Goal: Information Seeking & Learning: Learn about a topic

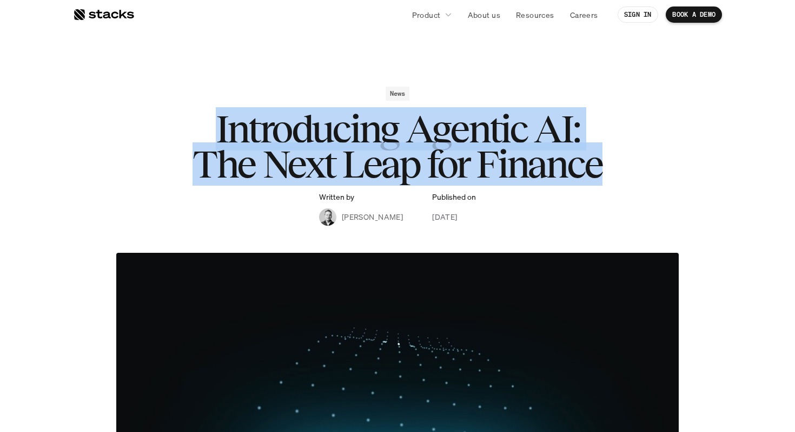
drag, startPoint x: 611, startPoint y: 172, endPoint x: 562, endPoint y: 80, distance: 104.5
drag, startPoint x: 562, startPoint y: 80, endPoint x: 625, endPoint y: 185, distance: 123.0
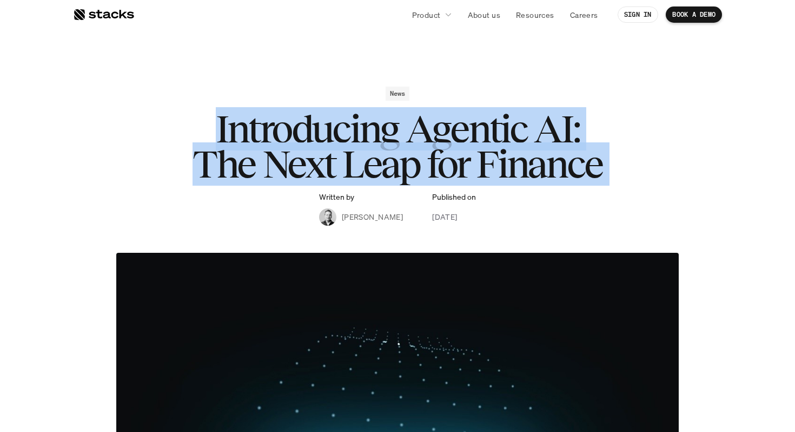
click at [625, 185] on div "News Introducing Agentic AI: The Next Leap for Finance Written by [PERSON_NAME]…" at bounding box center [398, 156] width 628 height 139
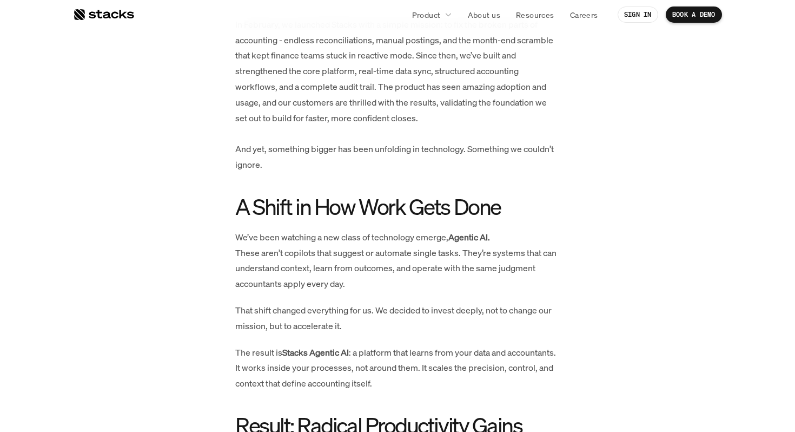
scroll to position [519, 0]
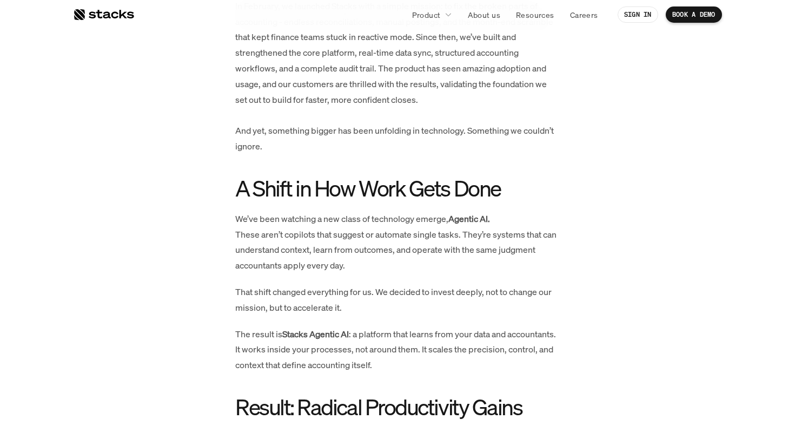
drag, startPoint x: 542, startPoint y: 171, endPoint x: 529, endPoint y: 314, distance: 142.9
click at [529, 314] on div "In February, we launched Stacks with a simple mission: to fix the broken parts …" at bounding box center [397, 417] width 325 height 838
click at [529, 314] on p "That shift changed everything for us. We decided to invest deeply, not to chang…" at bounding box center [397, 299] width 325 height 31
drag, startPoint x: 529, startPoint y: 314, endPoint x: 502, endPoint y: 176, distance: 140.0
click at [502, 176] on div "In February, we launched Stacks with a simple mission: to fix the broken parts …" at bounding box center [397, 417] width 325 height 838
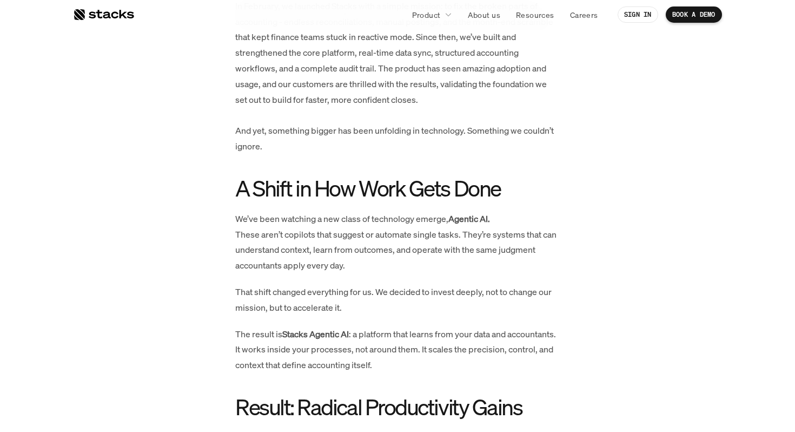
click at [502, 176] on h2 "A Shift in How Work Gets Done" at bounding box center [397, 188] width 325 height 24
drag, startPoint x: 502, startPoint y: 176, endPoint x: 510, endPoint y: 293, distance: 117.1
click at [510, 291] on div "In February, we launched Stacks with a simple mission: to fix the broken parts …" at bounding box center [397, 417] width 325 height 838
click at [510, 293] on p "That shift changed everything for us. We decided to invest deeply, not to chang…" at bounding box center [397, 299] width 325 height 31
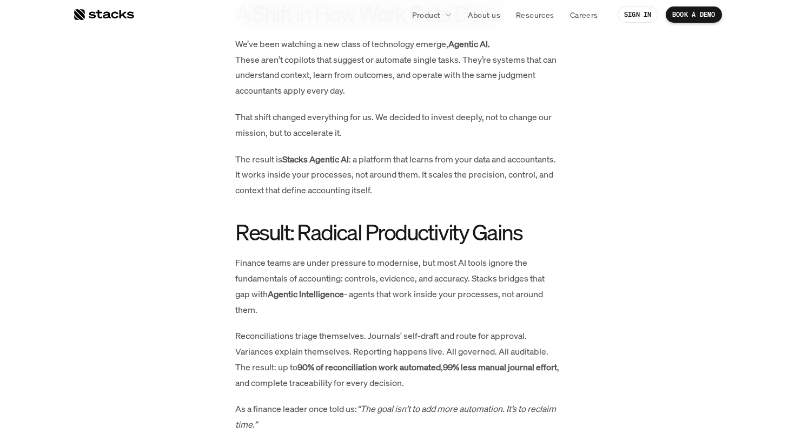
scroll to position [796, 0]
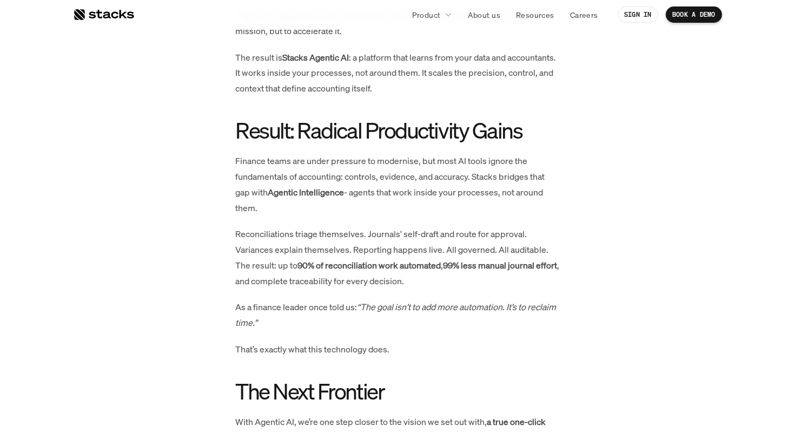
drag, startPoint x: 500, startPoint y: 167, endPoint x: 523, endPoint y: 340, distance: 174.6
click at [522, 334] on div "In February, we launched Stacks with a simple mission: to fix the broken parts …" at bounding box center [397, 141] width 325 height 838
click at [523, 331] on p "As a finance leader once told us: “The goal isn’t to add more automation. It’s …" at bounding box center [397, 314] width 325 height 31
drag, startPoint x: 463, startPoint y: 132, endPoint x: 461, endPoint y: 119, distance: 13.1
click at [461, 119] on div "In February, we launched Stacks with a simple mission: to fix the broken parts …" at bounding box center [397, 141] width 325 height 838
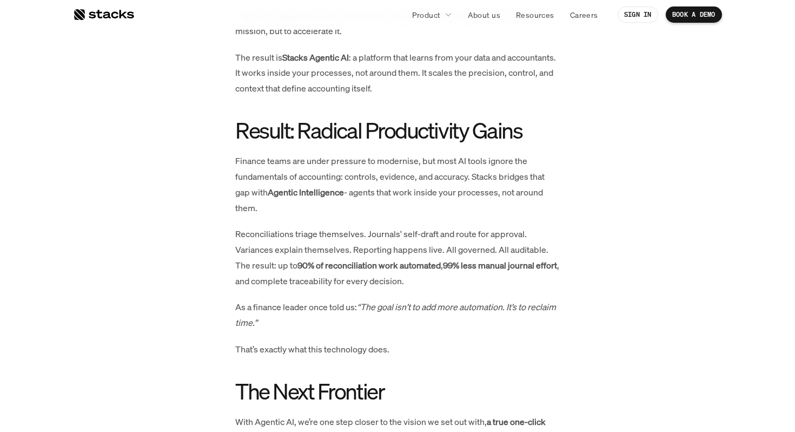
click at [461, 119] on div "In February, we launched Stacks with a simple mission: to fix the broken parts …" at bounding box center [397, 141] width 325 height 838
drag, startPoint x: 461, startPoint y: 119, endPoint x: 489, endPoint y: 345, distance: 227.3
click at [489, 345] on div "In February, we launched Stacks with a simple mission: to fix the broken parts …" at bounding box center [397, 141] width 325 height 838
click at [489, 331] on p "As a finance leader once told us: “The goal isn’t to add more automation. It’s …" at bounding box center [397, 314] width 325 height 31
drag, startPoint x: 489, startPoint y: 345, endPoint x: 446, endPoint y: 108, distance: 240.8
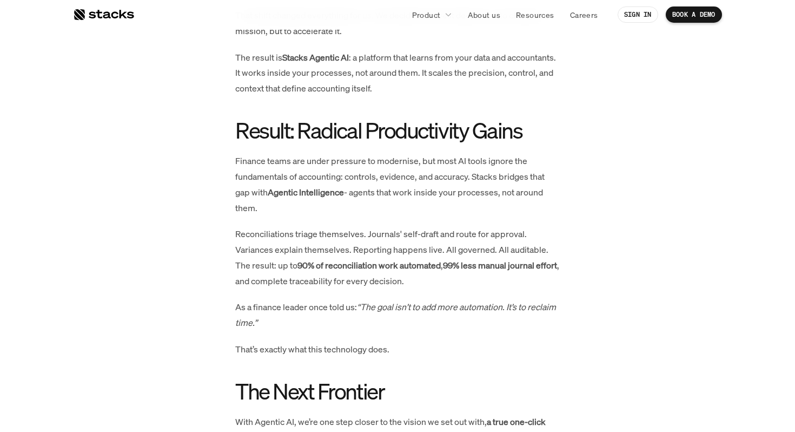
click at [446, 108] on div "In February, we launched Stacks with a simple mission: to fix the broken parts …" at bounding box center [397, 141] width 325 height 838
click at [446, 96] on p "The result is Stacks Agentic AI : a platform that learns from your data and acc…" at bounding box center [397, 73] width 325 height 47
drag, startPoint x: 446, startPoint y: 108, endPoint x: 486, endPoint y: 345, distance: 240.7
click at [486, 345] on div "In February, we launched Stacks with a simple mission: to fix the broken parts …" at bounding box center [397, 141] width 325 height 838
click at [486, 331] on p "As a finance leader once told us: “The goal isn’t to add more automation. It’s …" at bounding box center [397, 314] width 325 height 31
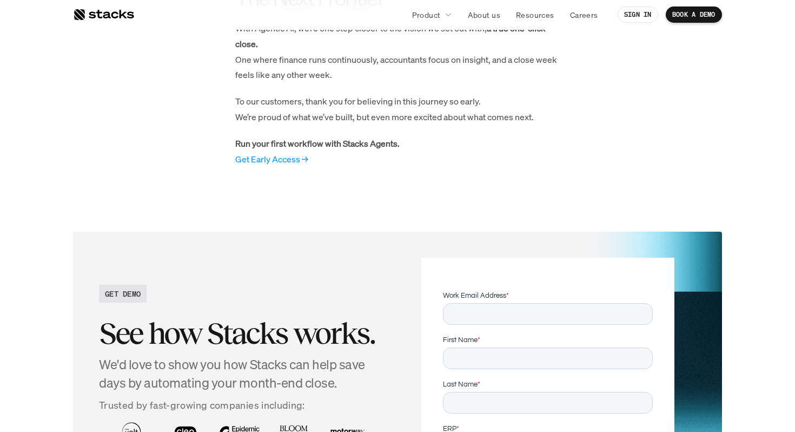
scroll to position [1191, 0]
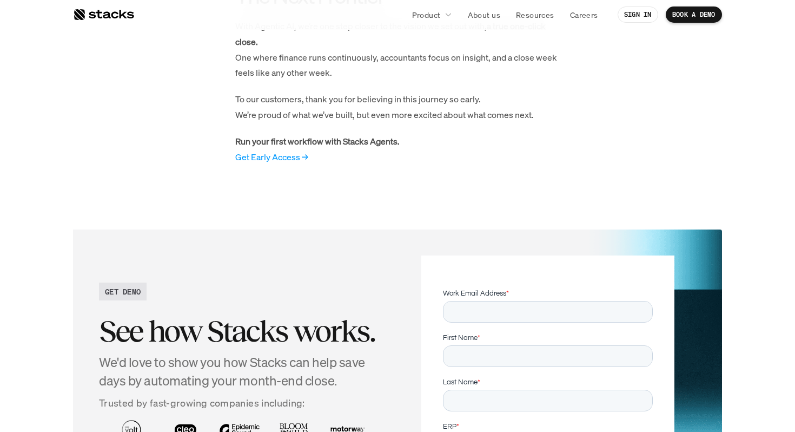
drag, startPoint x: 438, startPoint y: 191, endPoint x: 419, endPoint y: 57, distance: 135.6
click at [419, 57] on p "With Agentic AI, we’re one step closer to the vision we set out with, a true on…" at bounding box center [397, 49] width 325 height 62
drag, startPoint x: 419, startPoint y: 57, endPoint x: 433, endPoint y: 185, distance: 129.0
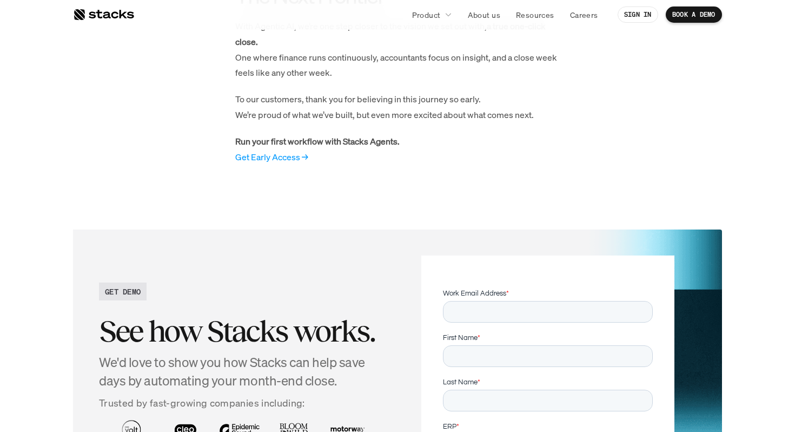
drag, startPoint x: 433, startPoint y: 185, endPoint x: 408, endPoint y: 82, distance: 105.9
click at [408, 81] on p "With Agentic AI, we’re one step closer to the vision we set out with, a true on…" at bounding box center [397, 49] width 325 height 62
drag, startPoint x: 407, startPoint y: 55, endPoint x: 427, endPoint y: 185, distance: 131.4
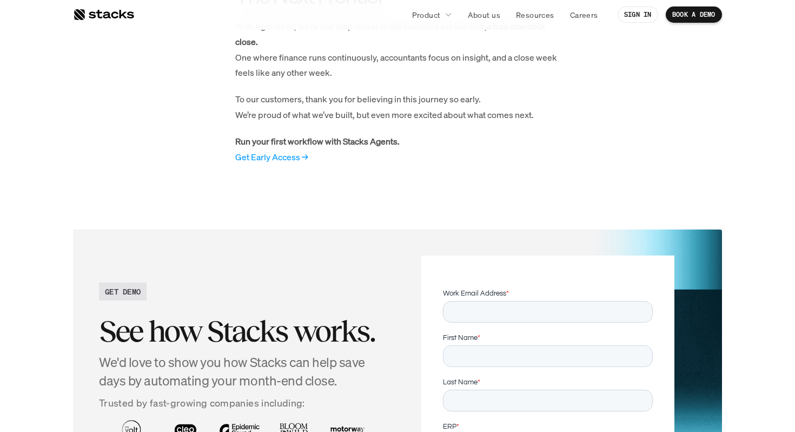
drag, startPoint x: 427, startPoint y: 185, endPoint x: 405, endPoint y: 71, distance: 116.4
click at [405, 67] on p "With Agentic AI, we’re one step closer to the vision we set out with, a true on…" at bounding box center [397, 49] width 325 height 62
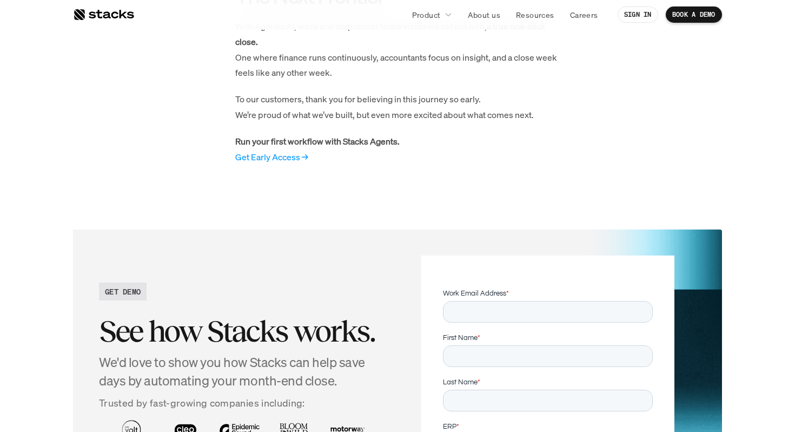
drag, startPoint x: 405, startPoint y: 67, endPoint x: 408, endPoint y: 162, distance: 95.8
click at [408, 162] on p "Run your first workflow with Stacks Agents. Get Early Access →" at bounding box center [397, 149] width 325 height 31
drag, startPoint x: 408, startPoint y: 162, endPoint x: 378, endPoint y: 60, distance: 107.0
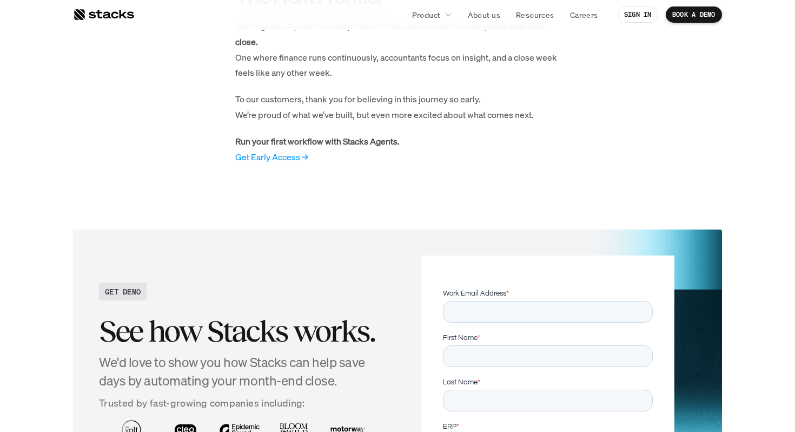
click at [378, 60] on p "With Agentic AI, we’re one step closer to the vision we set out with, a true on…" at bounding box center [397, 49] width 325 height 62
drag, startPoint x: 378, startPoint y: 60, endPoint x: 401, endPoint y: 185, distance: 127.5
drag, startPoint x: 401, startPoint y: 185, endPoint x: 378, endPoint y: 58, distance: 128.6
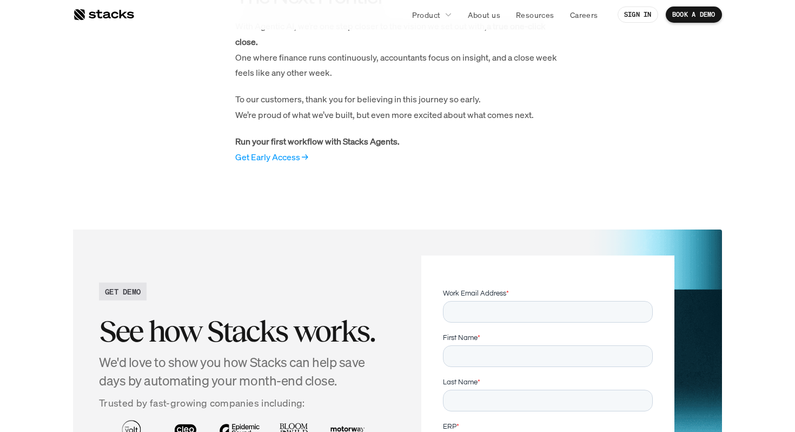
click at [378, 58] on p "With Agentic AI, we’re one step closer to the vision we set out with, a true on…" at bounding box center [397, 49] width 325 height 62
drag, startPoint x: 378, startPoint y: 58, endPoint x: 405, endPoint y: 207, distance: 151.2
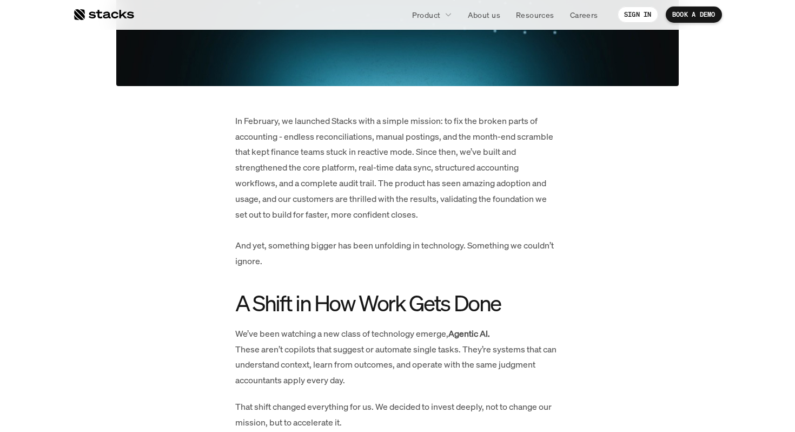
scroll to position [389, 0]
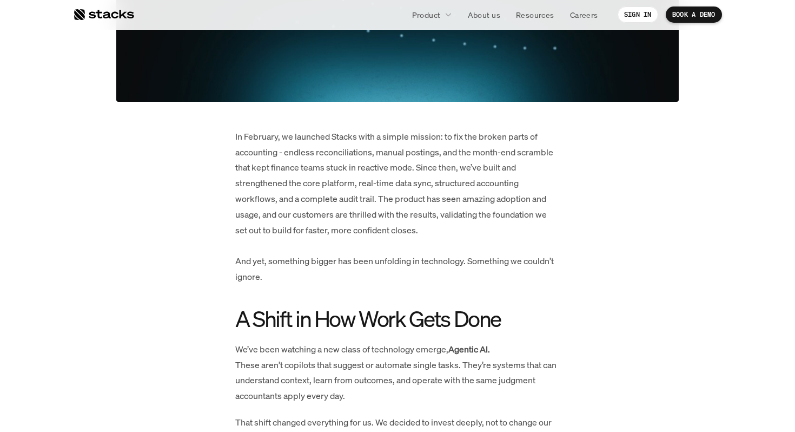
drag, startPoint x: 709, startPoint y: 233, endPoint x: 509, endPoint y: 121, distance: 228.6
click at [510, 122] on article "News Introducing Agentic AI: The Next Leap for Finance Written by [PERSON_NAME]…" at bounding box center [397, 332] width 649 height 1356
click at [509, 121] on article "News Introducing Agentic AI: The Next Leap for Finance Written by [PERSON_NAME]…" at bounding box center [397, 332] width 649 height 1356
drag, startPoint x: 509, startPoint y: 121, endPoint x: 525, endPoint y: 233, distance: 113.1
click at [525, 232] on article "News Introducing Agentic AI: The Next Leap for Finance Written by [PERSON_NAME]…" at bounding box center [397, 332] width 649 height 1356
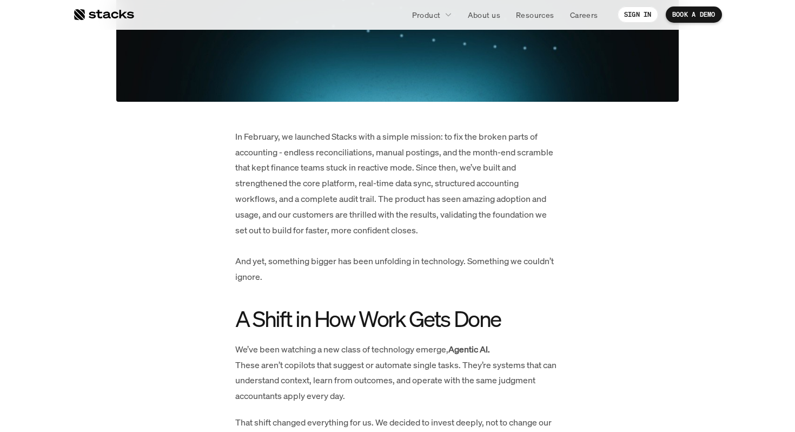
click at [525, 233] on p "In February, we launched Stacks with a simple mission: to fix the broken parts …" at bounding box center [397, 207] width 325 height 156
drag, startPoint x: 525, startPoint y: 233, endPoint x: 463, endPoint y: 123, distance: 126.5
click at [463, 124] on article "News Introducing Agentic AI: The Next Leap for Finance Written by [PERSON_NAME]…" at bounding box center [397, 332] width 649 height 1356
click at [463, 123] on article "News Introducing Agentic AI: The Next Leap for Finance Written by [PERSON_NAME]…" at bounding box center [397, 332] width 649 height 1356
drag, startPoint x: 463, startPoint y: 123, endPoint x: 502, endPoint y: 244, distance: 126.9
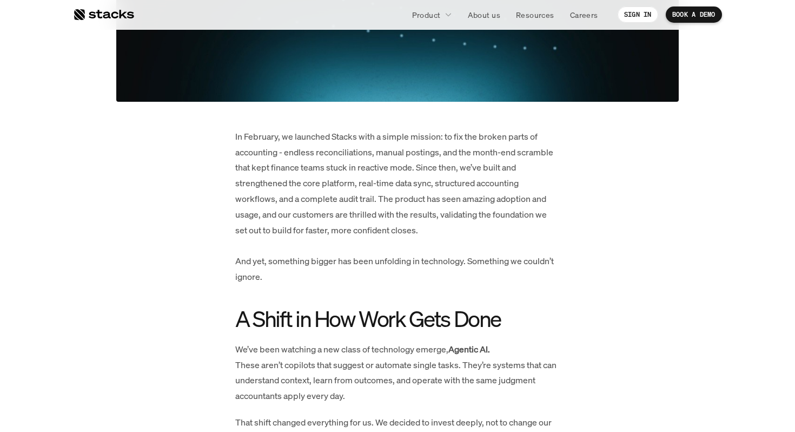
click at [502, 244] on article "News Introducing Agentic AI: The Next Leap for Finance Written by [PERSON_NAME]…" at bounding box center [397, 332] width 649 height 1356
click at [502, 244] on p "In February, we launched Stacks with a simple mission: to fix the broken parts …" at bounding box center [397, 207] width 325 height 156
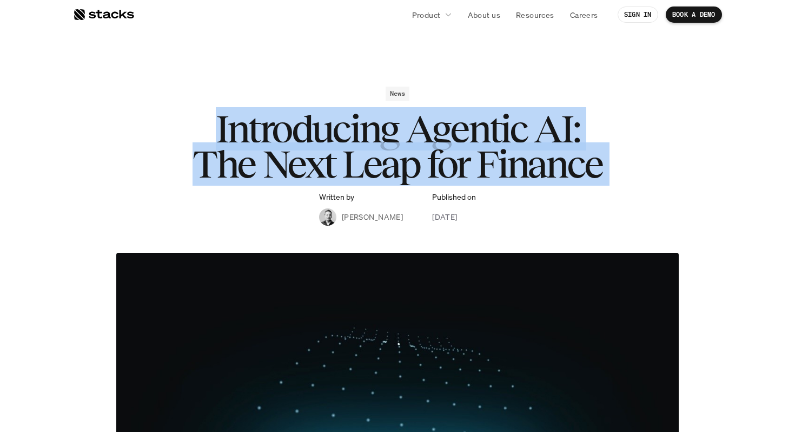
scroll to position [35, 0]
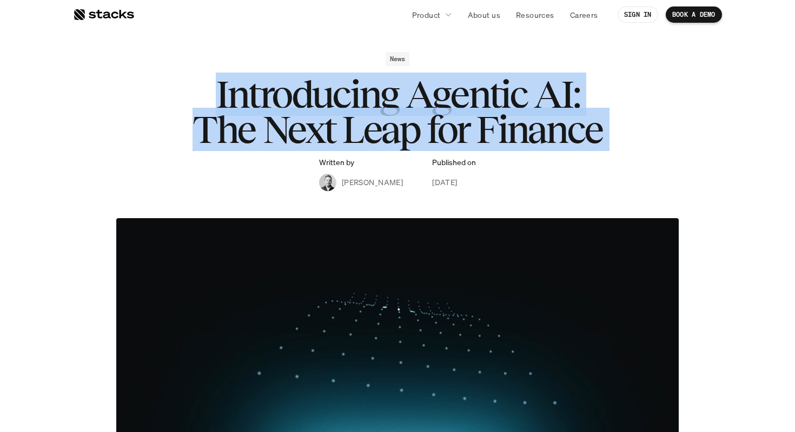
drag, startPoint x: 538, startPoint y: 194, endPoint x: 425, endPoint y: 63, distance: 173.4
click at [425, 63] on div "News Introducing Agentic AI: The Next Leap for Finance Written by [PERSON_NAME]…" at bounding box center [398, 121] width 628 height 139
drag, startPoint x: 425, startPoint y: 63, endPoint x: 620, endPoint y: 272, distance: 286.3
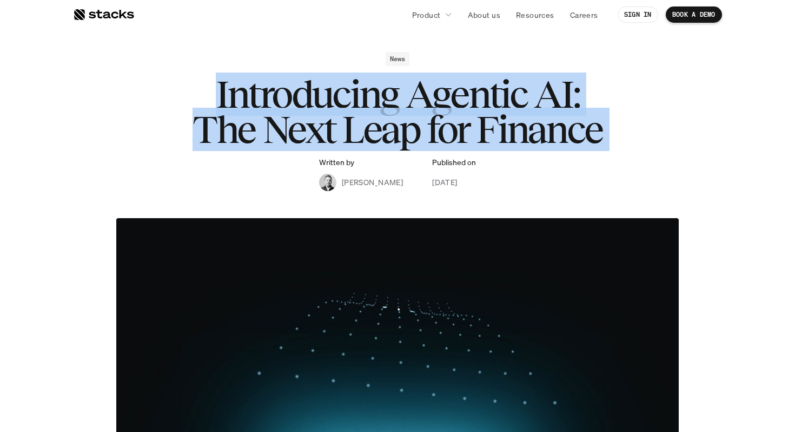
click at [620, 272] on img at bounding box center [397, 337] width 563 height 238
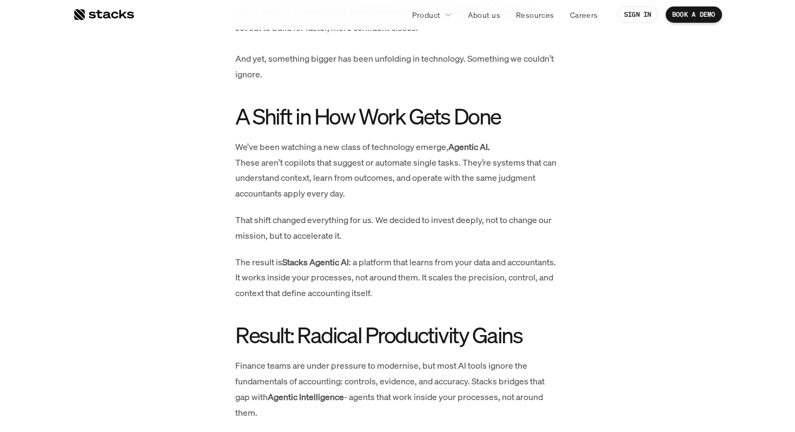
scroll to position [625, 0]
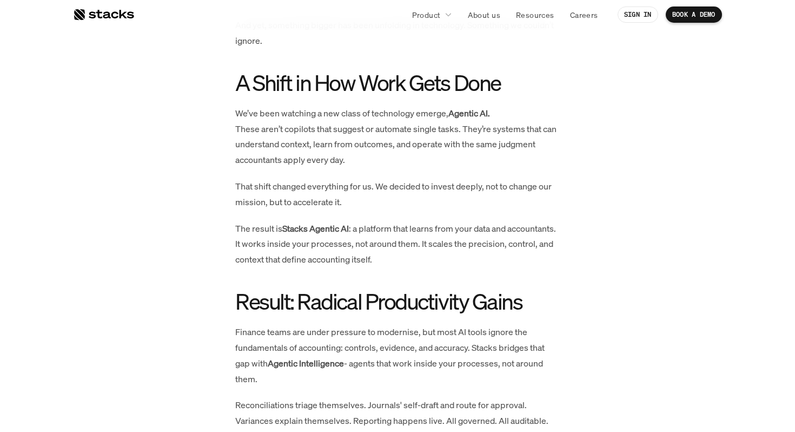
drag, startPoint x: 542, startPoint y: 168, endPoint x: 528, endPoint y: 37, distance: 131.1
click at [527, 40] on div "In February, we launched Stacks with a simple mission: to fix the broken parts …" at bounding box center [397, 312] width 563 height 838
drag, startPoint x: 528, startPoint y: 37, endPoint x: 526, endPoint y: 256, distance: 218.6
click at [528, 246] on div "In February, we launched Stacks with a simple mission: to fix the broken parts …" at bounding box center [397, 312] width 325 height 838
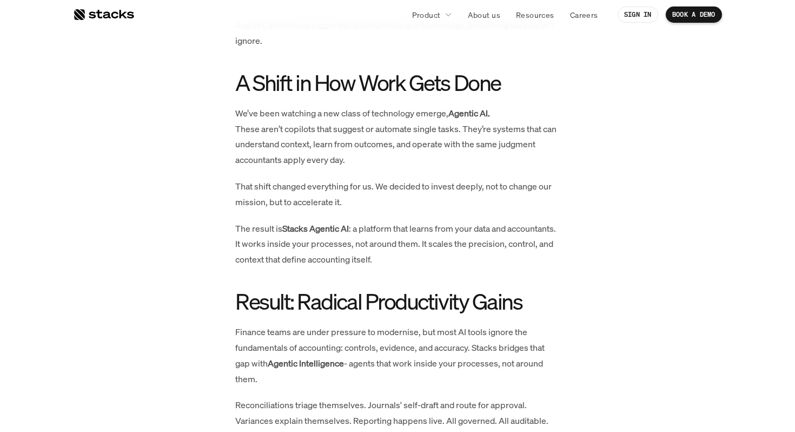
drag, startPoint x: 522, startPoint y: 283, endPoint x: 506, endPoint y: 52, distance: 232.1
click at [506, 52] on div "In February, we launched Stacks with a simple mission: to fix the broken parts …" at bounding box center [397, 312] width 325 height 838
click at [538, 294] on div "In February, we launched Stacks with a simple mission: to fix the broken parts …" at bounding box center [397, 312] width 325 height 838
drag, startPoint x: 538, startPoint y: 294, endPoint x: 529, endPoint y: 108, distance: 186.3
click at [530, 109] on div "In February, we launched Stacks with a simple mission: to fix the broken parts …" at bounding box center [397, 312] width 325 height 838
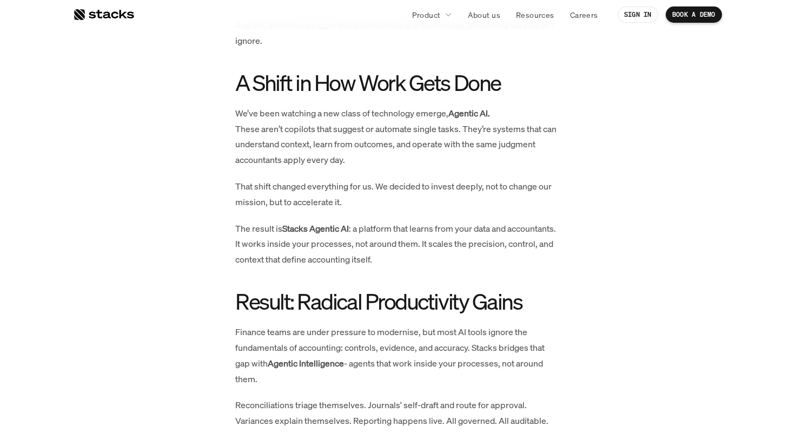
click at [529, 87] on h2 "A Shift in How Work Gets Done" at bounding box center [397, 82] width 325 height 24
drag, startPoint x: 529, startPoint y: 87, endPoint x: 511, endPoint y: 272, distance: 186.5
click at [511, 272] on div "In February, we launched Stacks with a simple mission: to fix the broken parts …" at bounding box center [397, 312] width 325 height 838
click at [511, 267] on p "The result is Stacks Agentic AI : a platform that learns from your data and acc…" at bounding box center [397, 244] width 325 height 47
drag, startPoint x: 511, startPoint y: 272, endPoint x: 511, endPoint y: 88, distance: 184.5
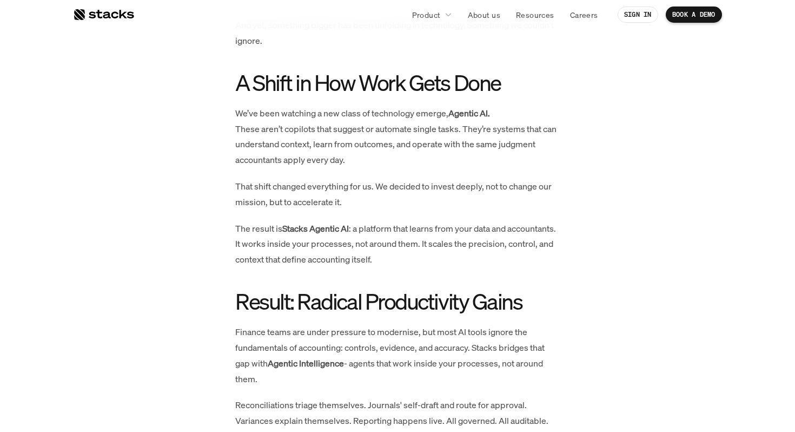
click at [511, 88] on div "In February, we launched Stacks with a simple mission: to fix the broken parts …" at bounding box center [397, 312] width 325 height 838
click at [511, 88] on h2 "A Shift in How Work Gets Done" at bounding box center [397, 82] width 325 height 24
drag, startPoint x: 511, startPoint y: 88, endPoint x: 511, endPoint y: 287, distance: 199.6
click at [511, 287] on div "In February, we launched Stacks with a simple mission: to fix the broken parts …" at bounding box center [397, 312] width 325 height 838
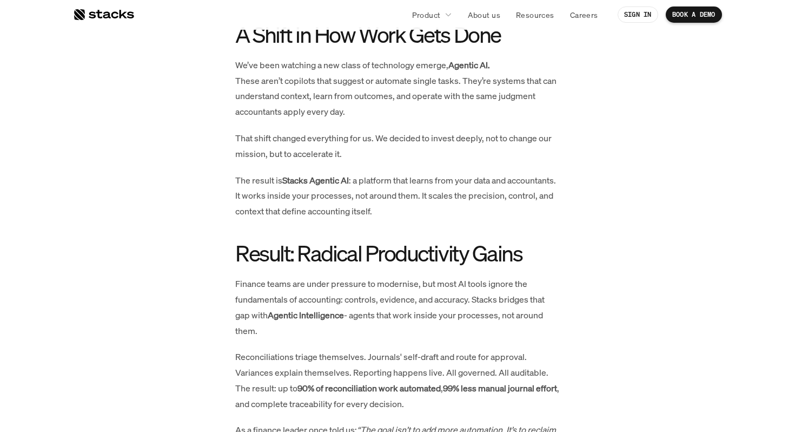
scroll to position [688, 0]
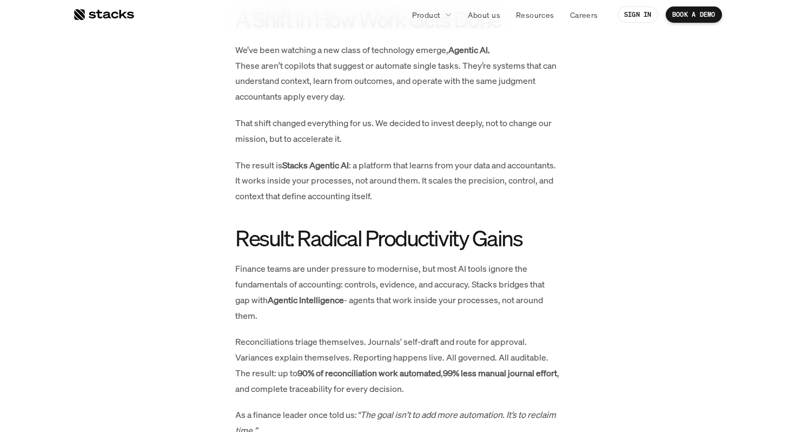
drag, startPoint x: 502, startPoint y: 232, endPoint x: 576, endPoint y: 386, distance: 170.3
click at [576, 386] on div "In February, we launched Stacks with a simple mission: to fix the broken parts …" at bounding box center [397, 249] width 563 height 838
drag, startPoint x: 576, startPoint y: 386, endPoint x: 501, endPoint y: 208, distance: 192.5
click at [501, 208] on div "In February, we launched Stacks with a simple mission: to fix the broken parts …" at bounding box center [397, 249] width 563 height 838
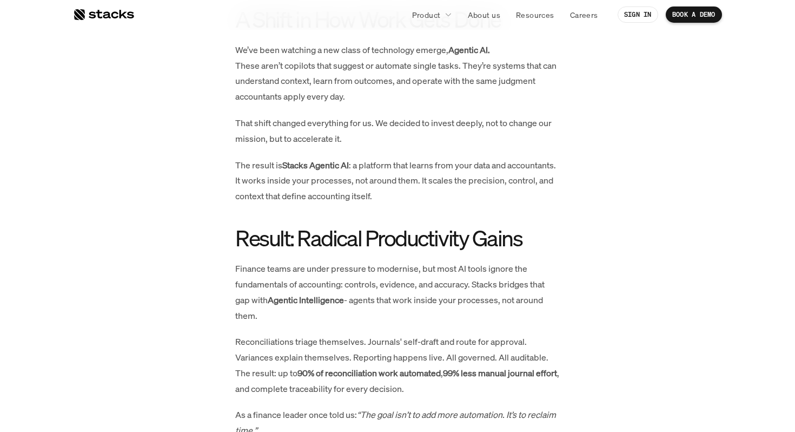
click at [501, 204] on p "The result is Stacks Agentic AI : a platform that learns from your data and acc…" at bounding box center [397, 180] width 325 height 47
drag, startPoint x: 501, startPoint y: 208, endPoint x: 552, endPoint y: 387, distance: 186.3
click at [552, 387] on div "In February, we launched Stacks with a simple mission: to fix the broken parts …" at bounding box center [397, 249] width 325 height 838
click at [552, 387] on p "Reconciliations triage themselves. Journals' self-draft and route for approval.…" at bounding box center [397, 365] width 325 height 62
drag, startPoint x: 552, startPoint y: 387, endPoint x: 505, endPoint y: 226, distance: 168.5
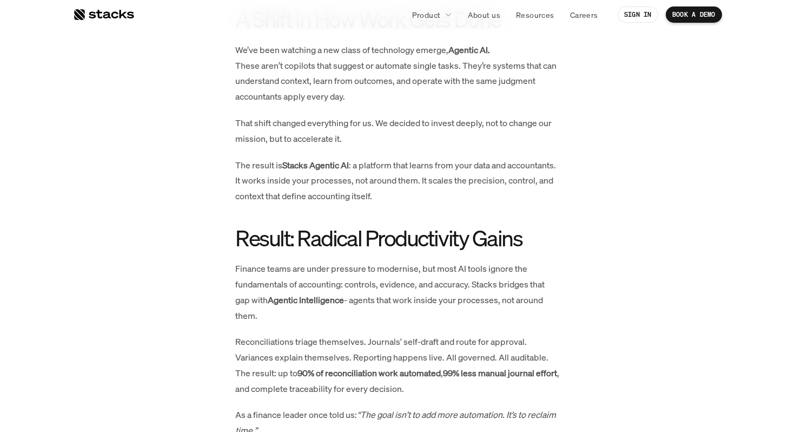
click at [506, 226] on div "In February, we launched Stacks with a simple mission: to fix the broken parts …" at bounding box center [397, 249] width 325 height 838
click at [505, 226] on div "In February, we launched Stacks with a simple mission: to fix the broken parts …" at bounding box center [397, 249] width 325 height 838
drag, startPoint x: 505, startPoint y: 226, endPoint x: 561, endPoint y: 367, distance: 152.3
click at [561, 367] on div "In February, we launched Stacks with a simple mission: to fix the broken parts …" at bounding box center [397, 249] width 563 height 838
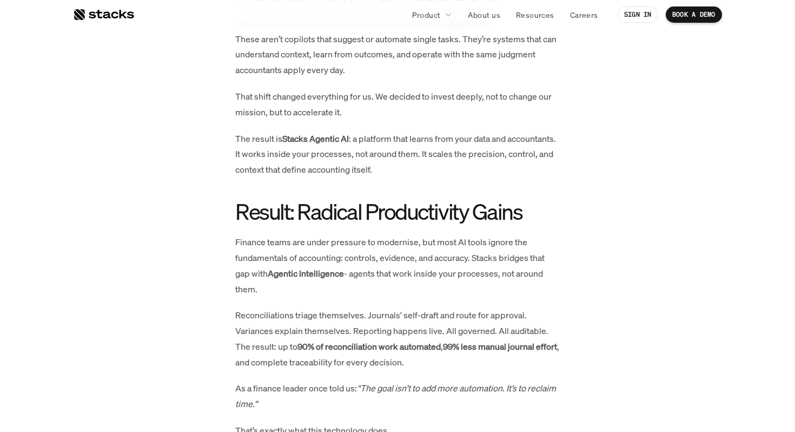
scroll to position [716, 0]
drag, startPoint x: 559, startPoint y: 371, endPoint x: 539, endPoint y: 202, distance: 169.9
click at [539, 202] on div "In February, we launched Stacks with a simple mission: to fix the broken parts …" at bounding box center [397, 221] width 325 height 838
click at [541, 395] on p "As a finance leader once told us: “The goal isn’t to add more automation. It’s …" at bounding box center [397, 394] width 325 height 31
drag, startPoint x: 541, startPoint y: 395, endPoint x: 524, endPoint y: 199, distance: 197.1
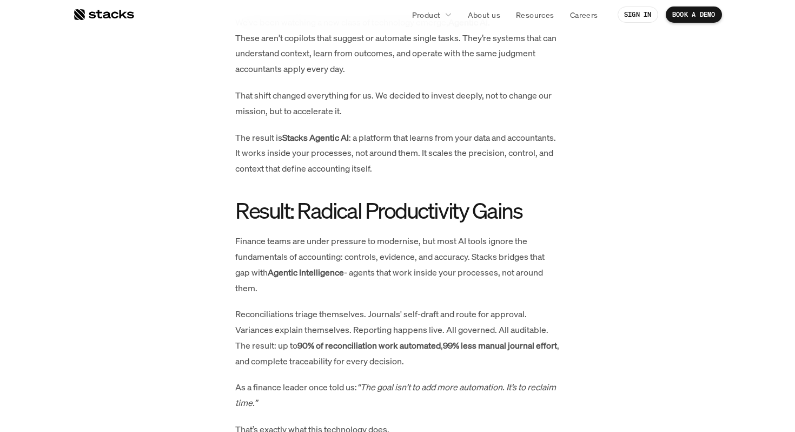
click at [524, 199] on div "In February, we launched Stacks with a simple mission: to fix the broken parts …" at bounding box center [397, 221] width 325 height 838
click at [524, 198] on div "In February, we launched Stacks with a simple mission: to fix the broken parts …" at bounding box center [397, 221] width 325 height 838
drag, startPoint x: 524, startPoint y: 198, endPoint x: 540, endPoint y: 380, distance: 183.0
click at [540, 380] on div "In February, we launched Stacks with a simple mission: to fix the broken parts …" at bounding box center [397, 221] width 325 height 838
click at [540, 368] on p "Reconciliations triage themselves. Journals' self-draft and route for approval.…" at bounding box center [397, 337] width 325 height 62
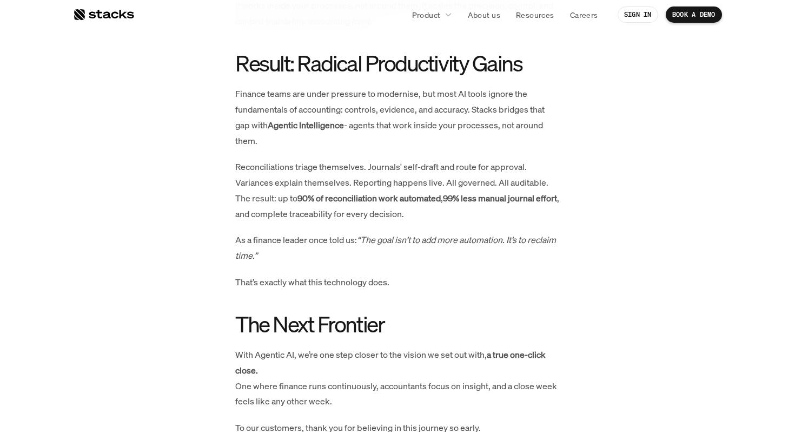
scroll to position [914, 0]
